Goal: Transaction & Acquisition: Purchase product/service

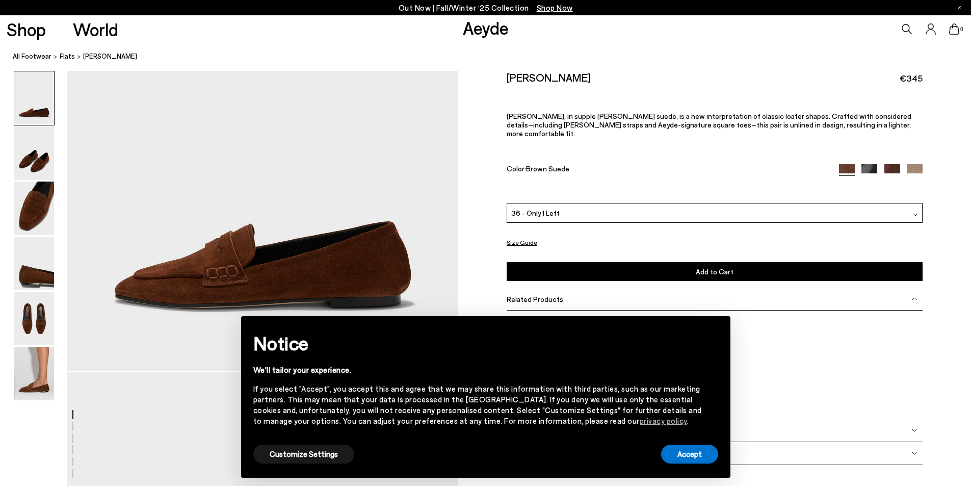
scroll to position [204, 0]
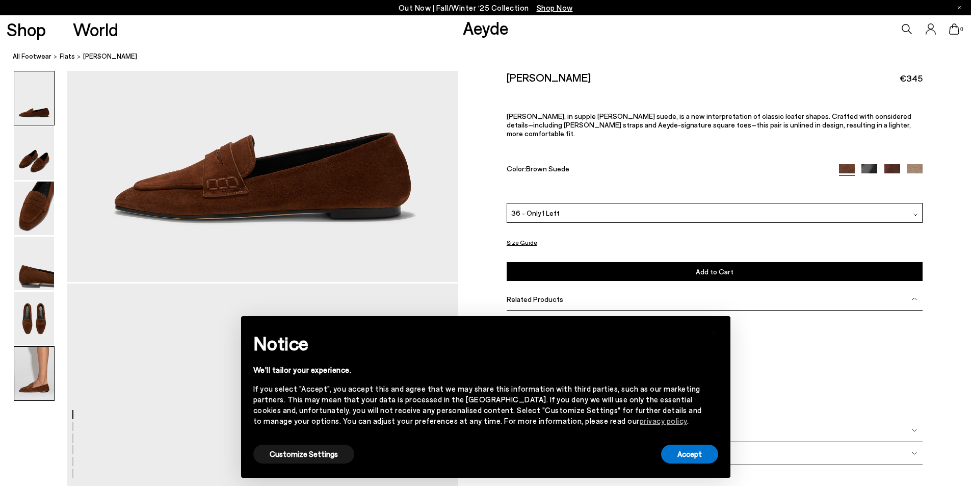
click at [40, 384] on img at bounding box center [34, 374] width 40 height 54
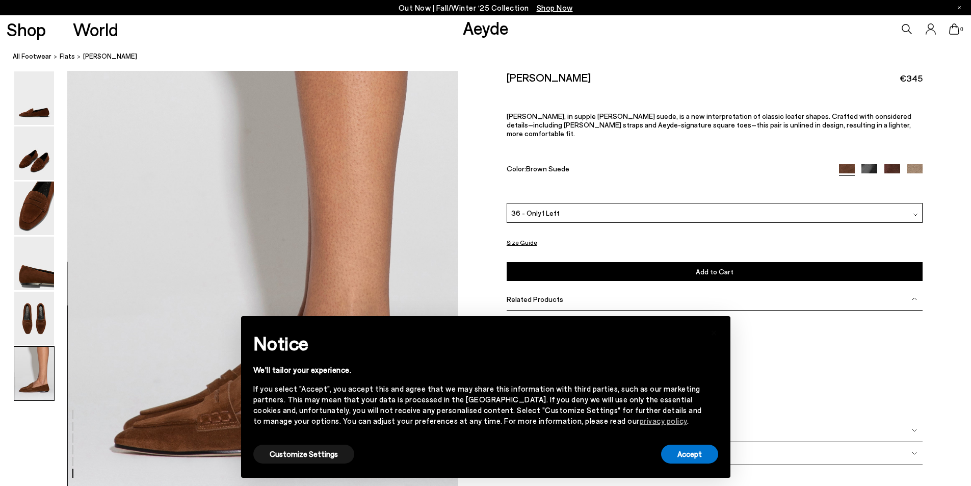
scroll to position [2578, 0]
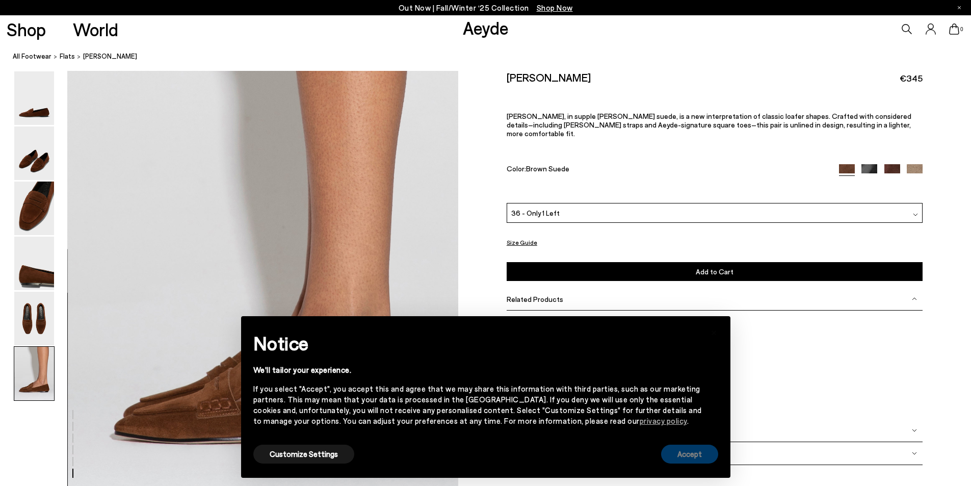
click at [683, 455] on button "Accept" at bounding box center [689, 453] width 57 height 19
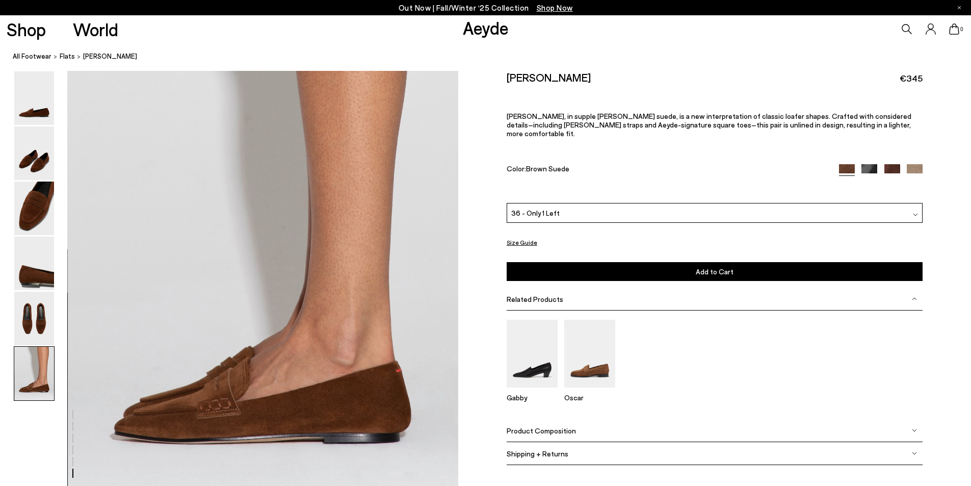
click at [895, 164] on img at bounding box center [892, 172] width 16 height 16
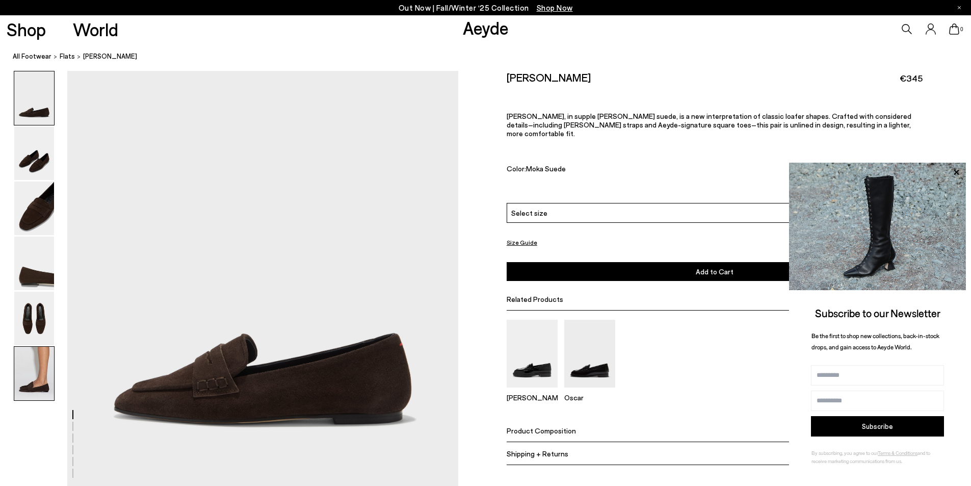
click at [44, 359] on img at bounding box center [34, 374] width 40 height 54
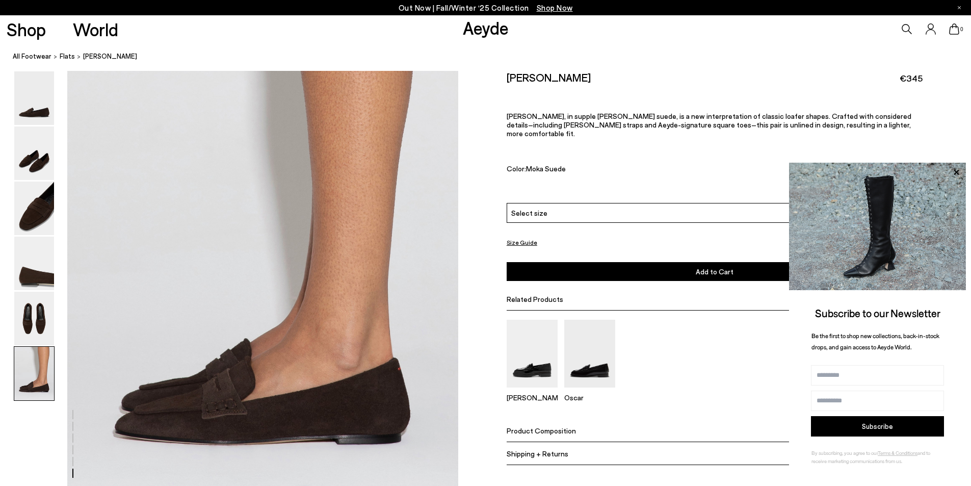
scroll to position [2578, 0]
